Goal: Transaction & Acquisition: Obtain resource

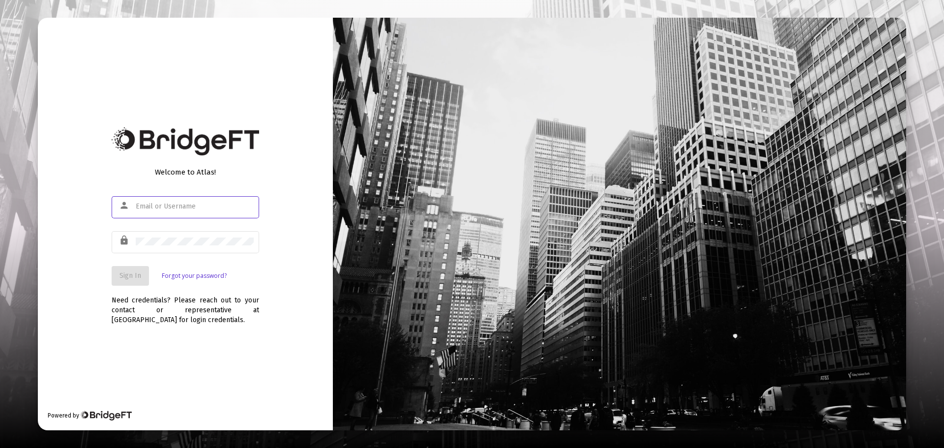
type input "[EMAIL_ADDRESS][DOMAIN_NAME]"
click at [119, 276] on span "Sign In" at bounding box center [130, 275] width 22 height 8
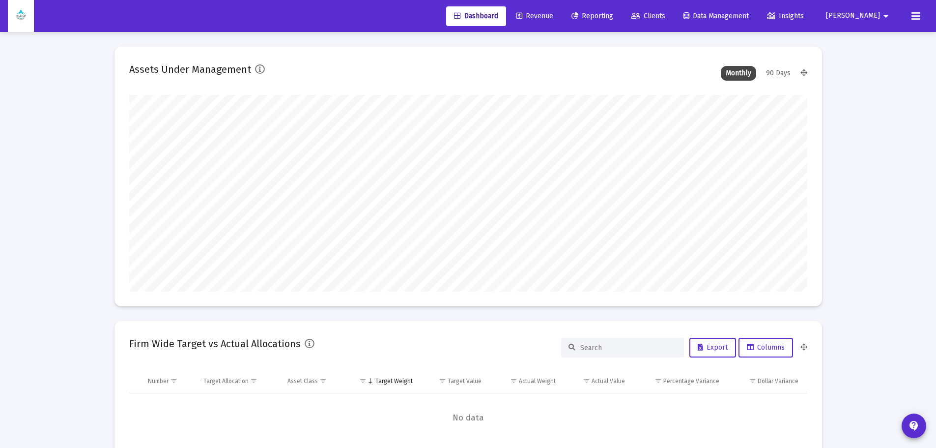
type input "[DATE]"
type input "[EMAIL_ADDRESS][DOMAIN_NAME]"
click at [665, 12] on span "Clients" at bounding box center [648, 16] width 34 height 8
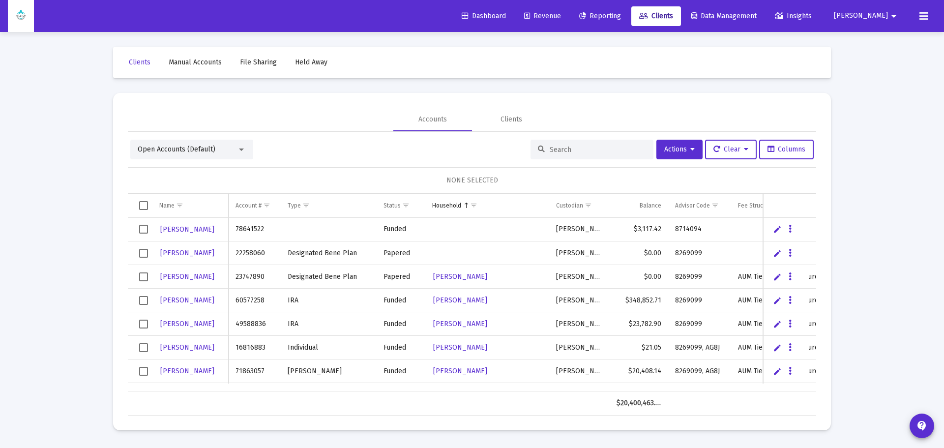
click at [621, 18] on span "Reporting" at bounding box center [600, 16] width 42 height 8
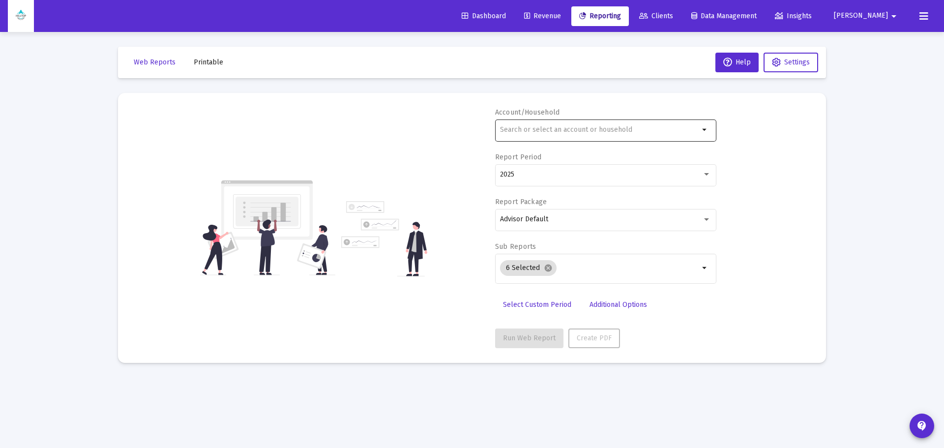
click at [557, 135] on div at bounding box center [599, 129] width 199 height 24
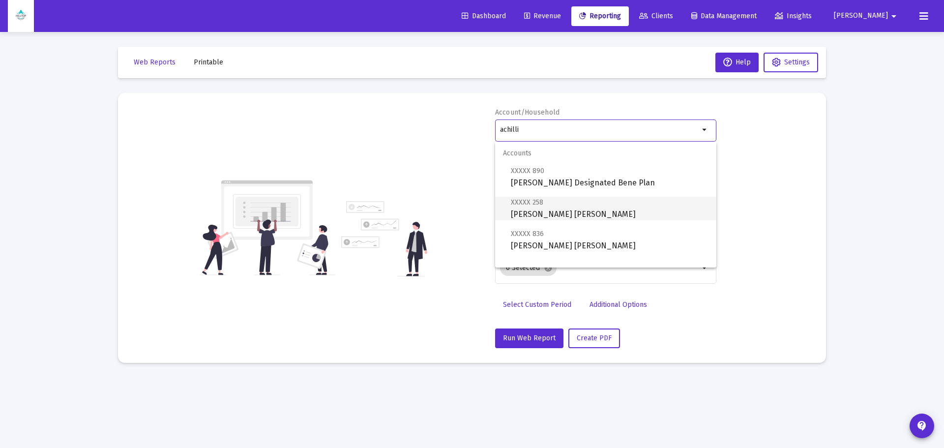
scroll to position [39, 0]
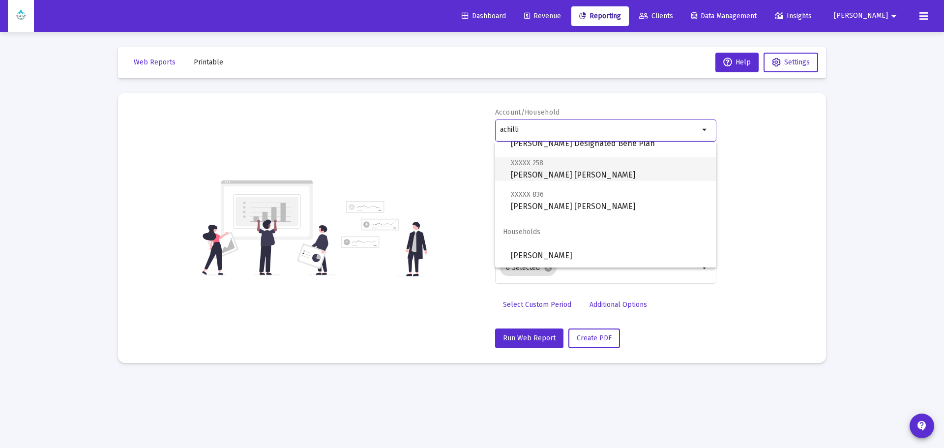
click at [539, 168] on span "XXXXX 258 [PERSON_NAME] [PERSON_NAME]" at bounding box center [610, 169] width 198 height 24
type input "[PERSON_NAME] [PERSON_NAME]"
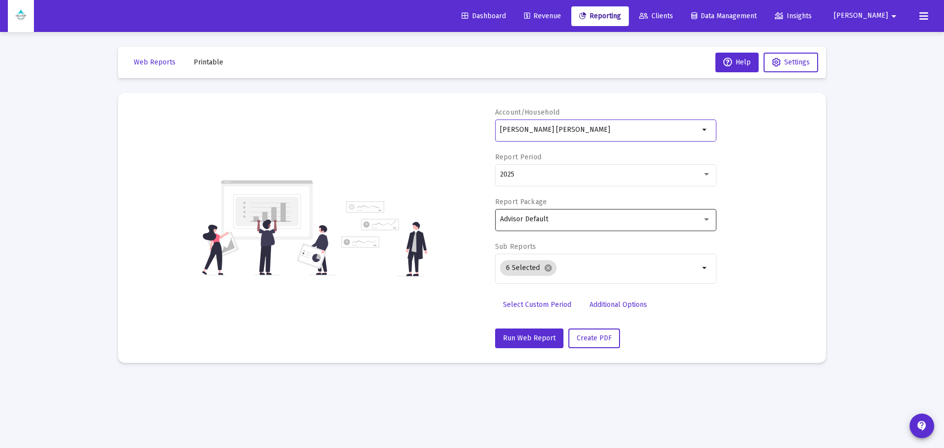
click at [577, 223] on div "Advisor Default" at bounding box center [605, 219] width 211 height 24
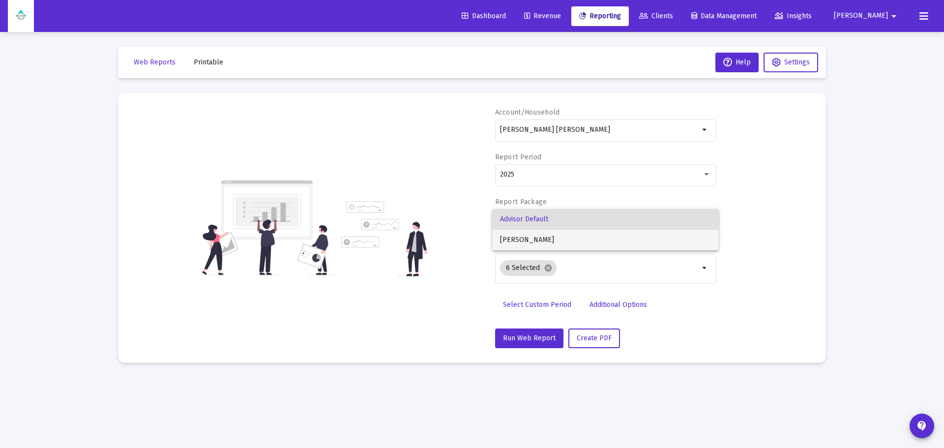
click at [548, 240] on span "[PERSON_NAME]" at bounding box center [605, 239] width 211 height 21
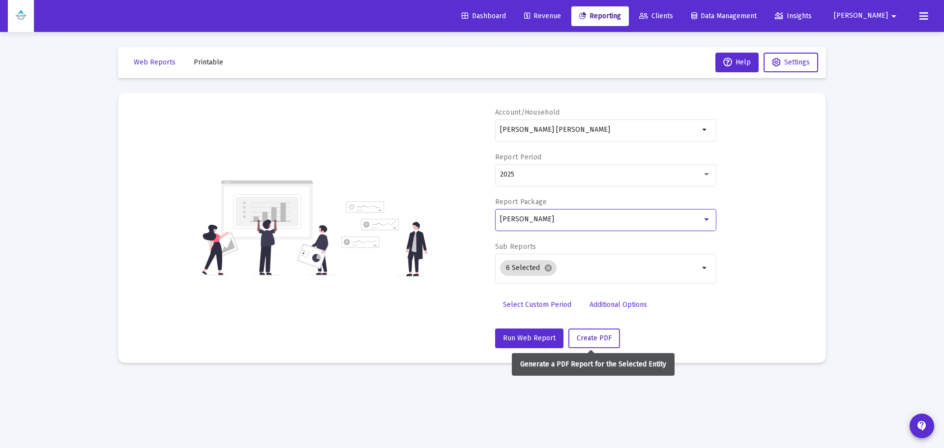
click at [590, 339] on span "Create PDF" at bounding box center [593, 338] width 35 height 8
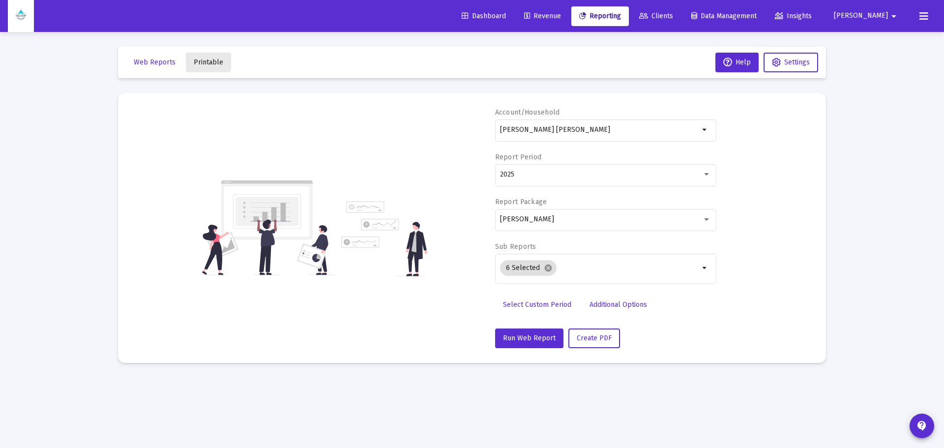
click at [202, 59] on span "Printable" at bounding box center [208, 62] width 29 height 8
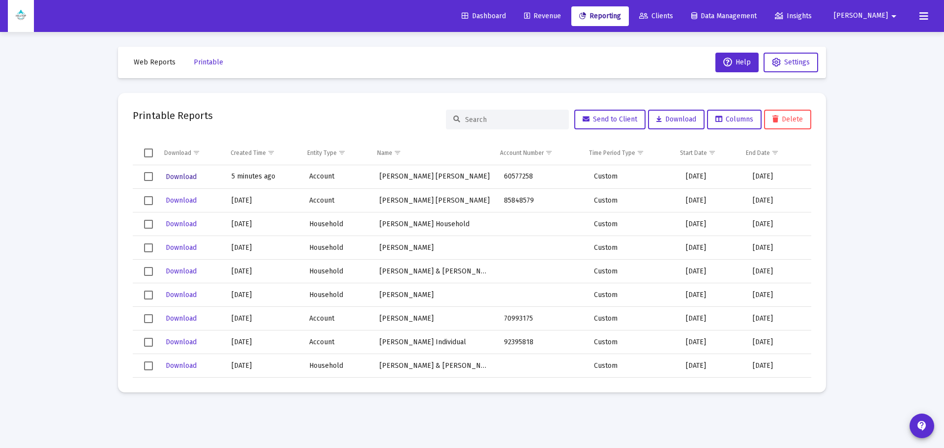
click at [188, 177] on span "Download" at bounding box center [181, 176] width 31 height 8
